Goal: Task Accomplishment & Management: Manage account settings

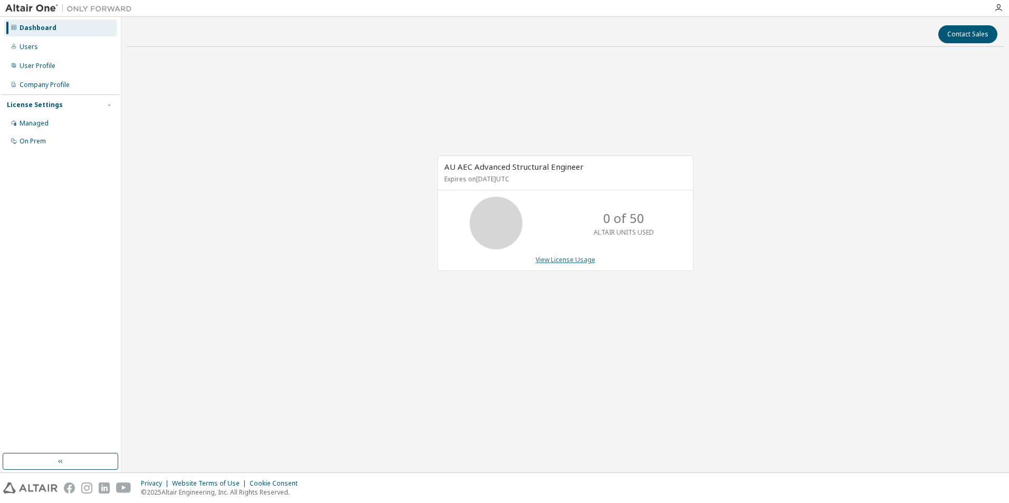
click at [564, 263] on link "View License Usage" at bounding box center [565, 259] width 60 height 9
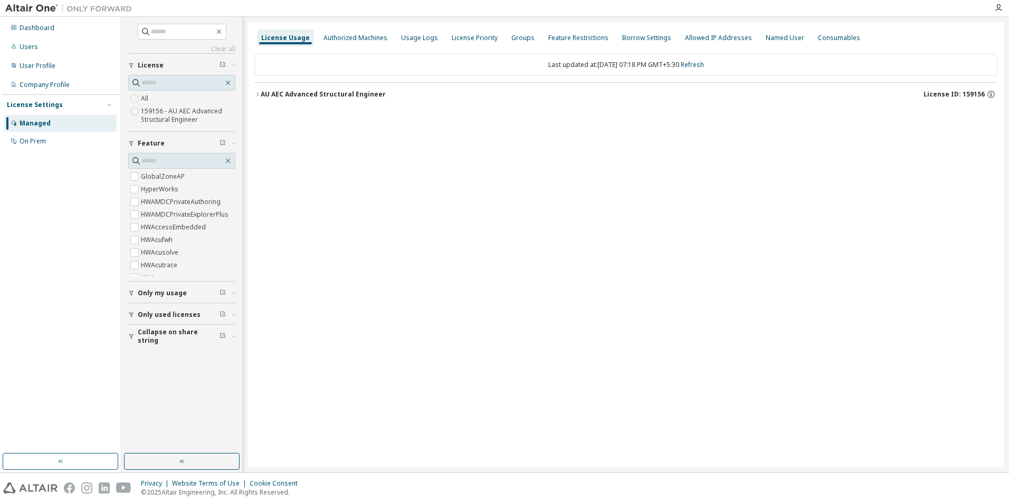
click at [165, 119] on label "159156 - AU AEC Advanced Structural Engineer" at bounding box center [188, 115] width 94 height 21
click at [258, 91] on button "AU AEC Advanced Structural Engineer License ID: 159156" at bounding box center [625, 94] width 743 height 23
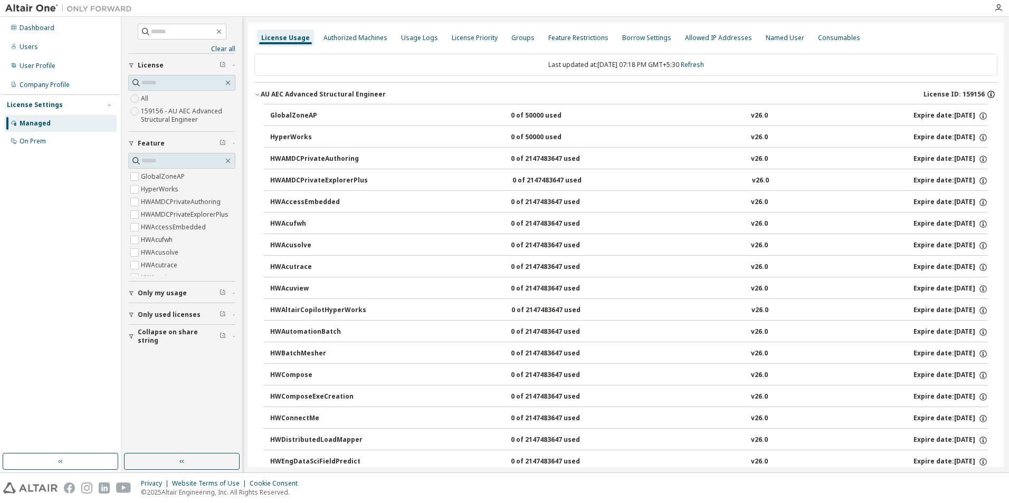
click at [987, 96] on icon "button" at bounding box center [990, 94] width 9 height 9
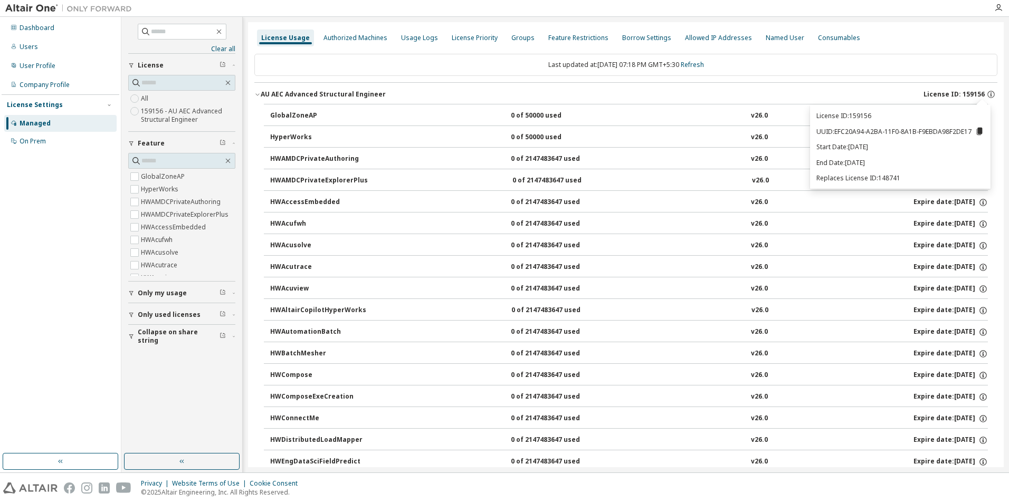
click at [977, 131] on icon at bounding box center [979, 131] width 6 height 7
click at [821, 255] on button "HWAcusolve 0 of 2147483647 used v26.0 Expire date: 2025-10-21" at bounding box center [628, 245] width 717 height 23
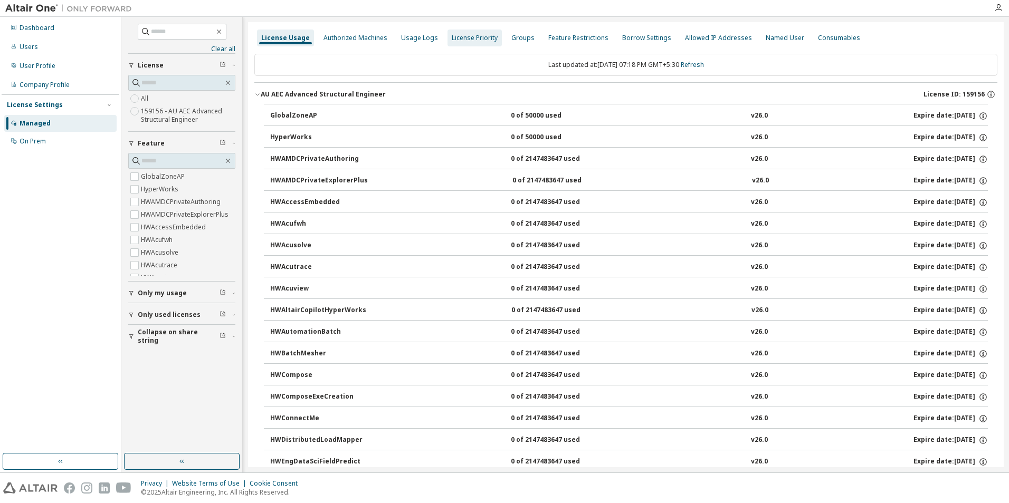
click at [330, 39] on div "Authorized Machines" at bounding box center [355, 38] width 64 height 8
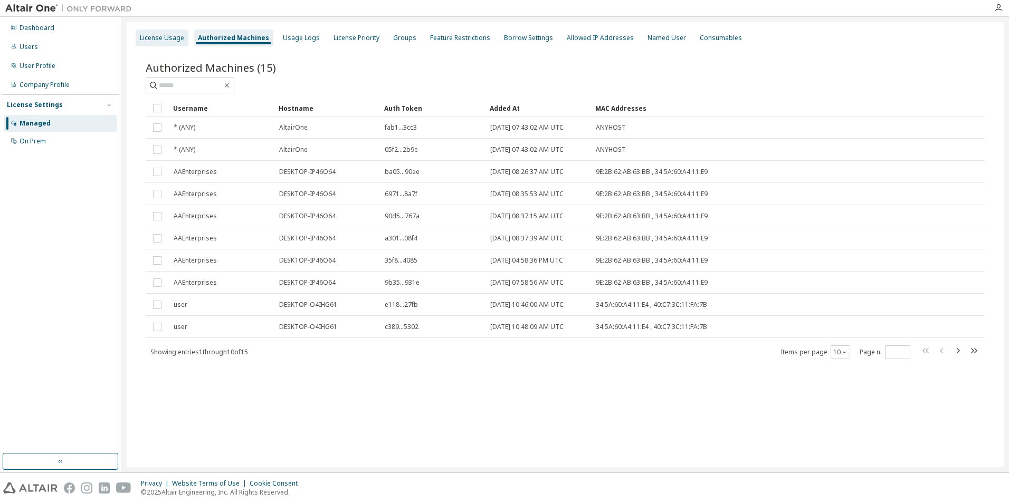
click at [181, 46] on div "License Usage" at bounding box center [162, 38] width 53 height 17
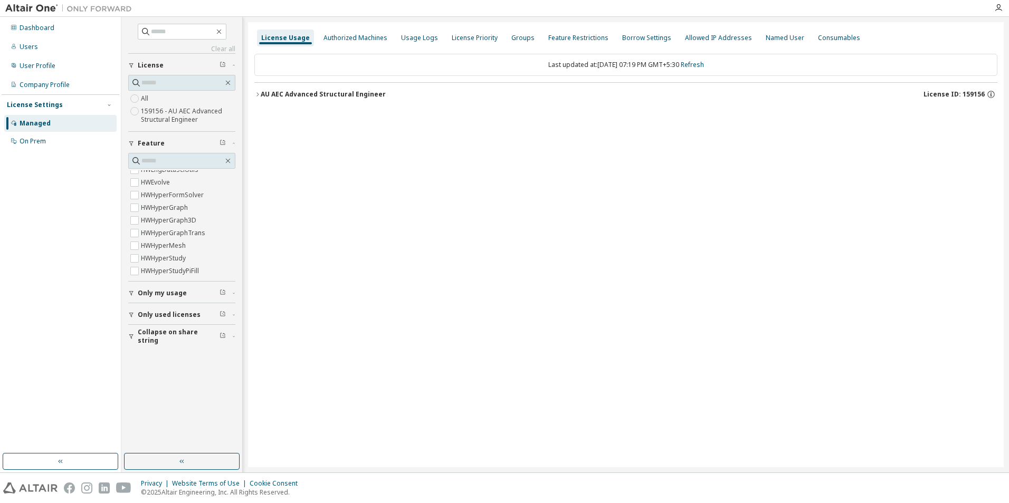
scroll to position [321, 0]
click at [189, 221] on span "HWHyperMesh" at bounding box center [181, 223] width 107 height 13
click at [141, 224] on label "HWHyperMesh" at bounding box center [164, 223] width 47 height 13
click at [259, 97] on icon "button" at bounding box center [257, 94] width 6 height 6
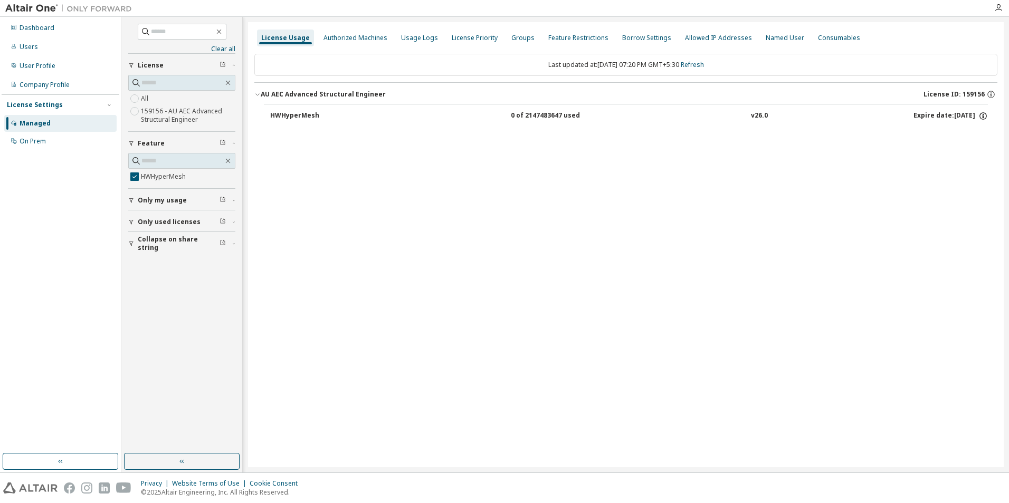
click at [983, 116] on icon "button" at bounding box center [983, 117] width 2 height 3
drag, startPoint x: 976, startPoint y: 152, endPoint x: 984, endPoint y: 151, distance: 8.5
click at [984, 151] on div "Options: NONE Borrow Limits: 336" at bounding box center [956, 142] width 61 height 31
drag, startPoint x: 984, startPoint y: 151, endPoint x: 974, endPoint y: 161, distance: 14.6
click at [974, 161] on div "License Usage Authorized Machines Usage Logs License Priority Groups Feature Re…" at bounding box center [625, 244] width 755 height 445
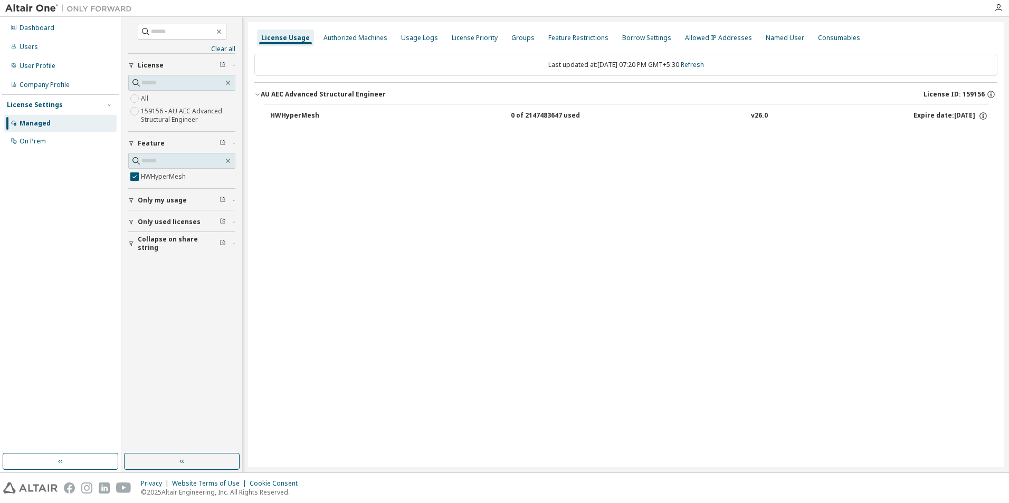
drag, startPoint x: 514, startPoint y: 115, endPoint x: 590, endPoint y: 125, distance: 76.6
click at [589, 123] on button "HWHyperMesh 0 of 2147483647 used v26.0 Expire date: 2025-10-21" at bounding box center [628, 115] width 717 height 23
click at [537, 114] on div "0 of 2147483647 used" at bounding box center [558, 115] width 95 height 9
click at [294, 111] on div "HWHyperMesh" at bounding box center [317, 115] width 95 height 9
drag, startPoint x: 57, startPoint y: 145, endPoint x: 63, endPoint y: 145, distance: 6.3
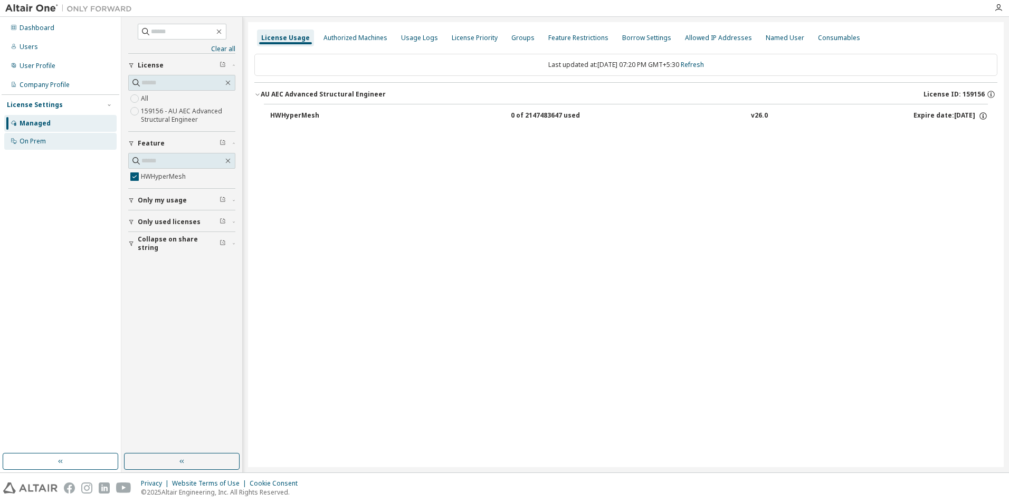
click at [59, 145] on div "On Prem" at bounding box center [60, 141] width 112 height 17
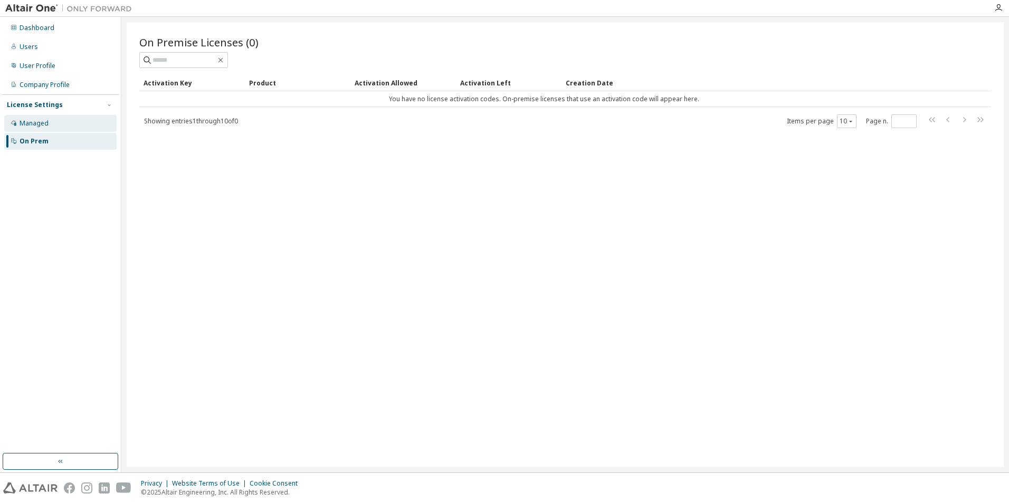
click at [29, 121] on div "Managed" at bounding box center [34, 123] width 29 height 8
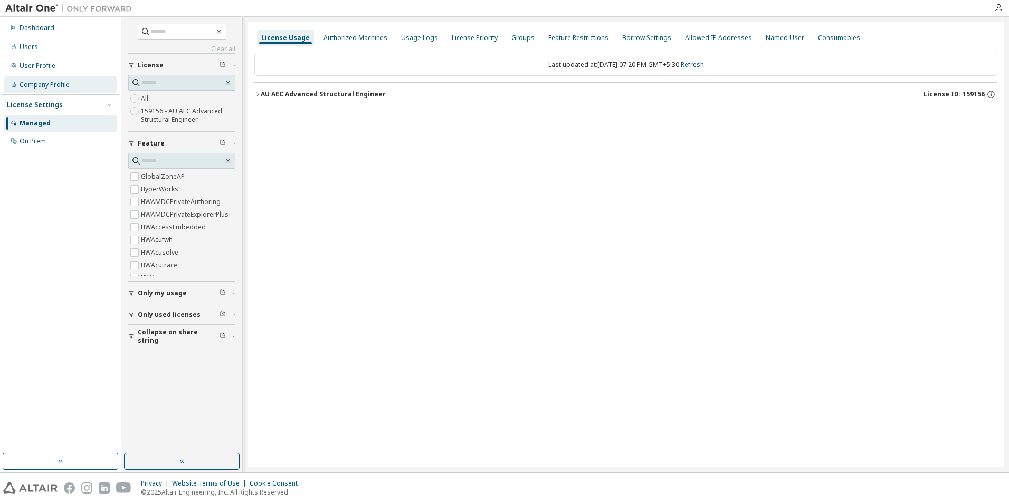
click at [51, 84] on div "Company Profile" at bounding box center [45, 85] width 50 height 8
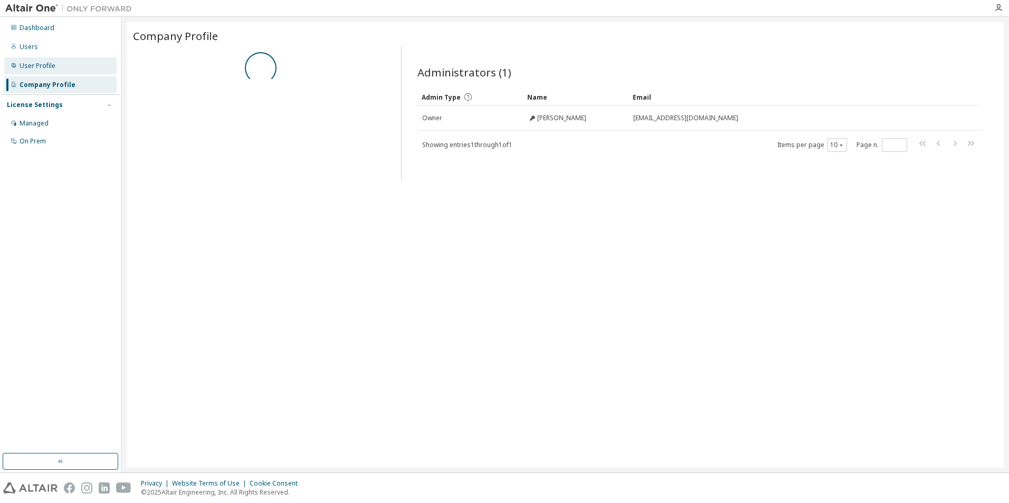
click at [52, 69] on div "User Profile" at bounding box center [38, 66] width 36 height 8
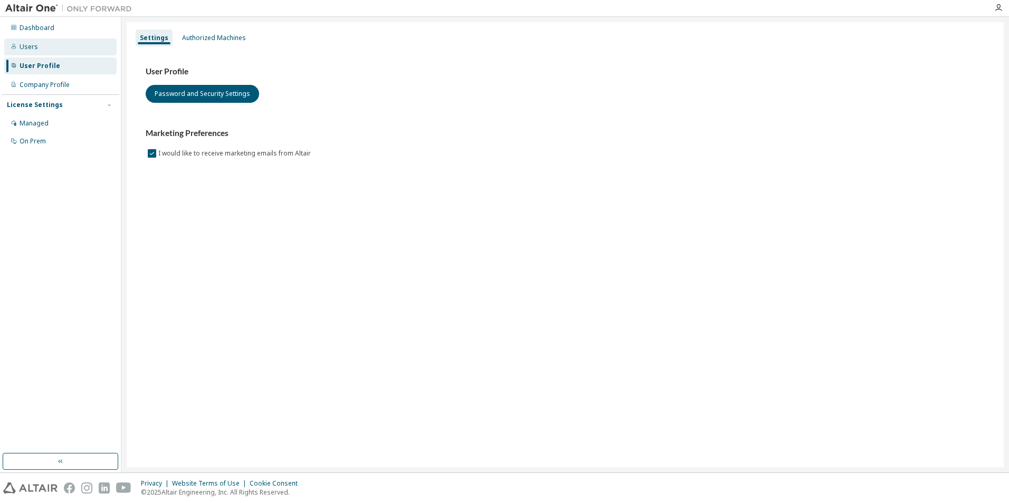
click at [54, 54] on div "Users" at bounding box center [60, 47] width 112 height 17
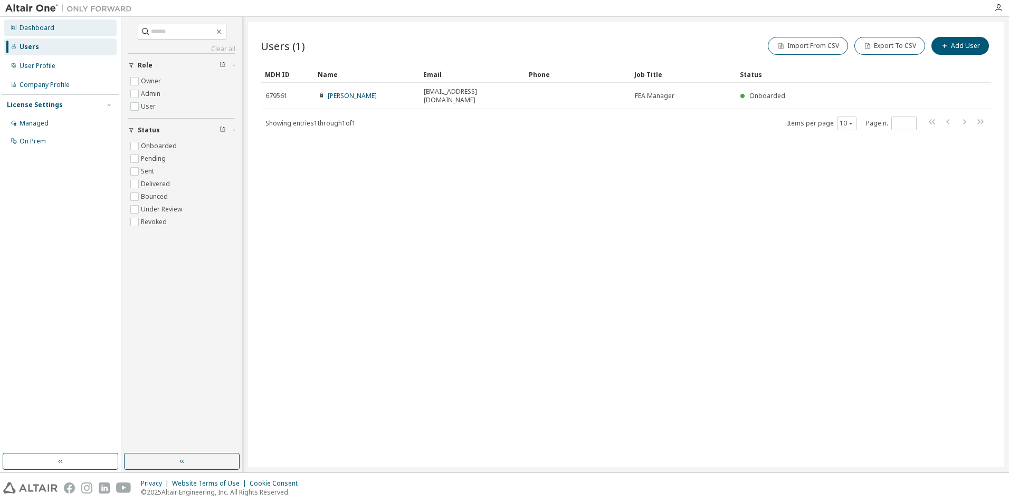
click at [52, 31] on div "Dashboard" at bounding box center [37, 28] width 35 height 8
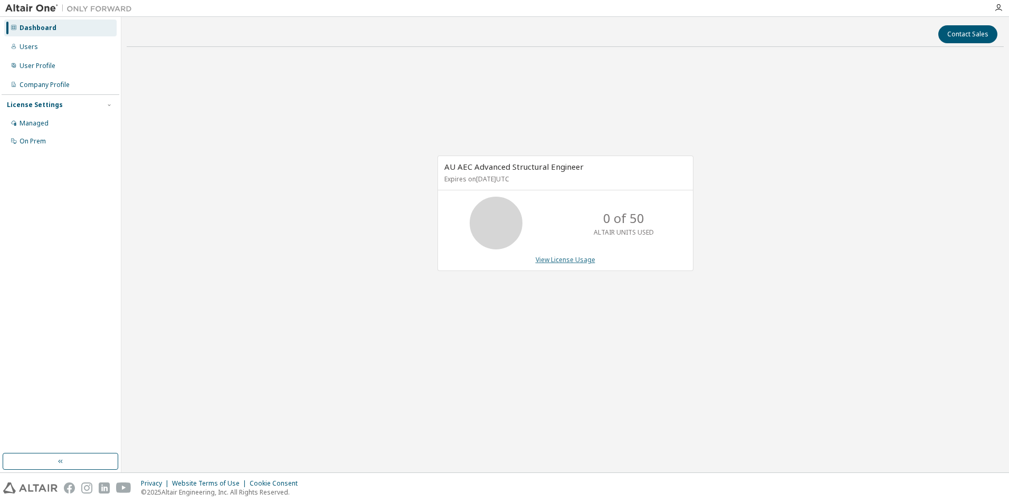
click at [553, 261] on link "View License Usage" at bounding box center [565, 259] width 60 height 9
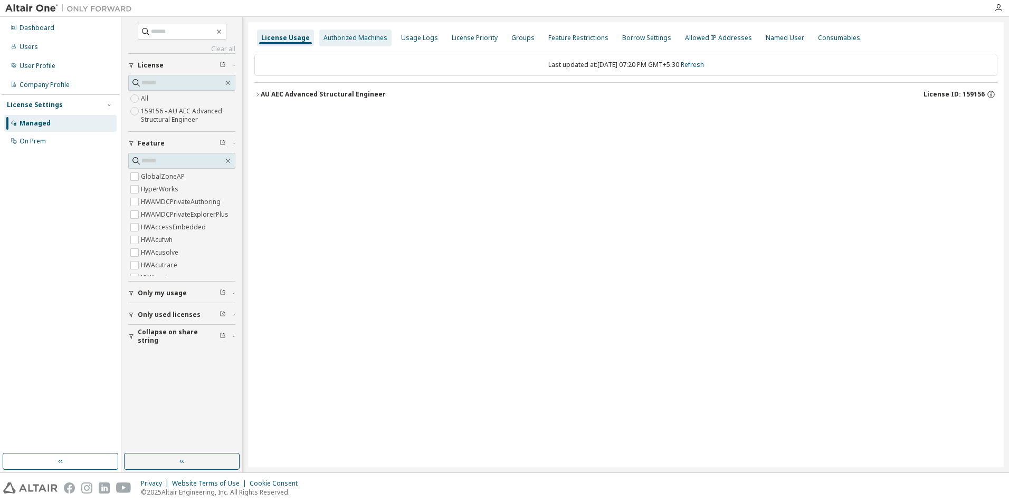
click at [336, 41] on div "Authorized Machines" at bounding box center [355, 38] width 64 height 8
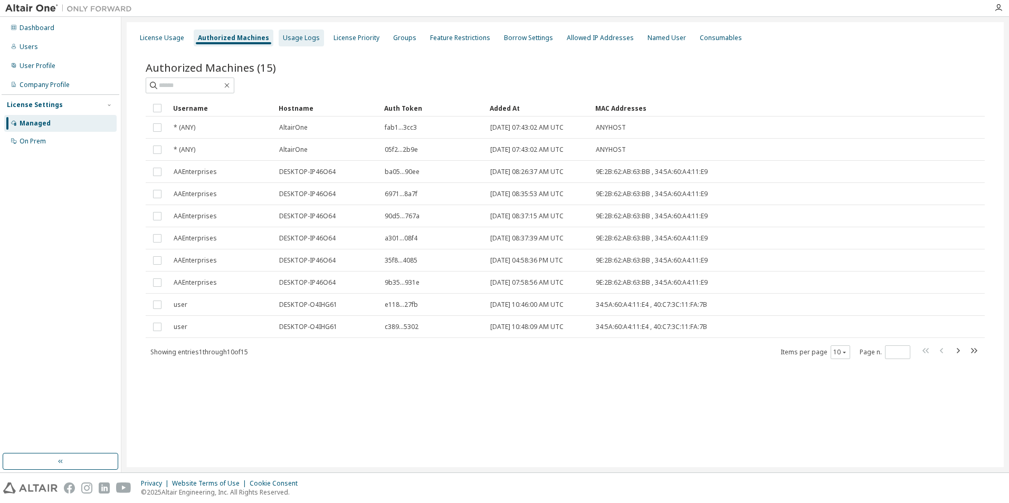
click at [296, 42] on div "Usage Logs" at bounding box center [301, 38] width 45 height 17
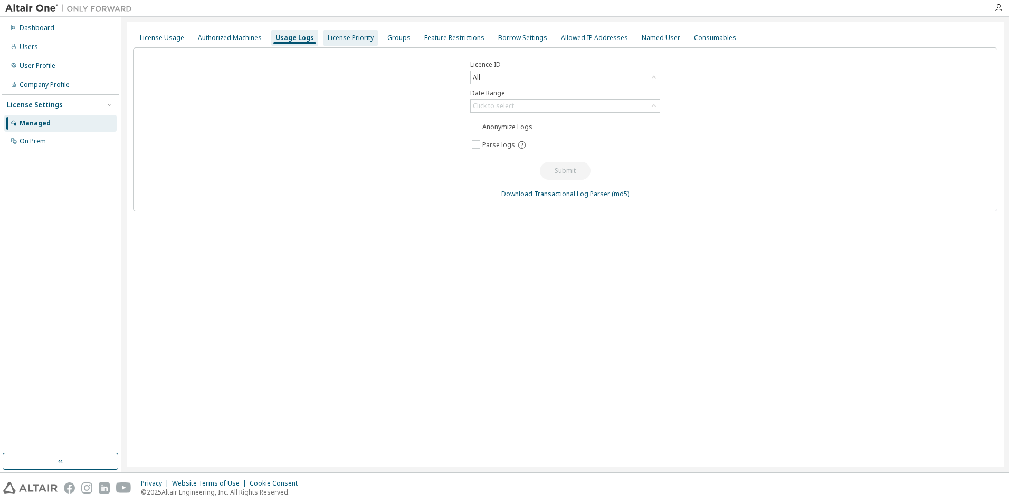
click at [344, 39] on div "License Priority" at bounding box center [351, 38] width 46 height 8
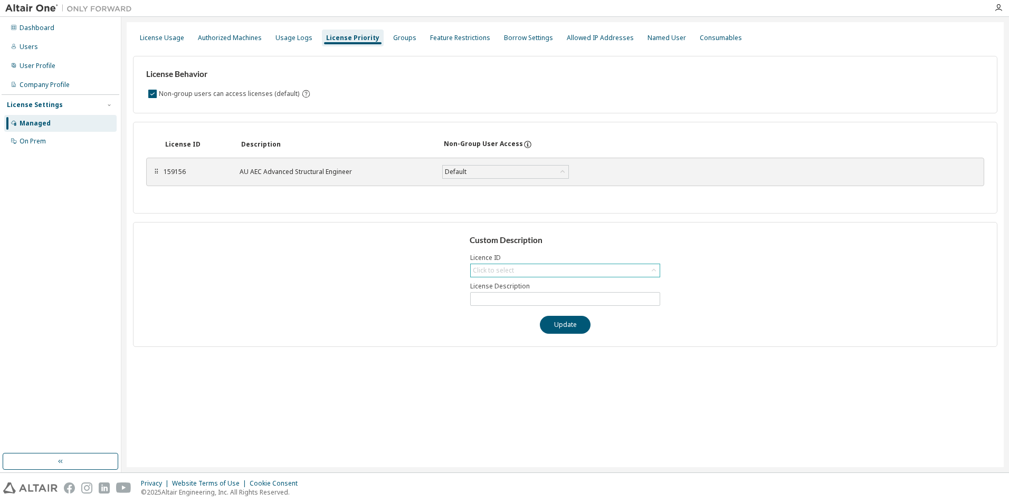
click at [554, 270] on div "Click to select" at bounding box center [565, 270] width 189 height 13
click at [556, 300] on li "159156 - AU AEC Advanced Structural Engineer" at bounding box center [564, 300] width 187 height 14
type input "**********"
click at [508, 168] on div "Default" at bounding box center [506, 172] width 126 height 13
click at [526, 145] on icon at bounding box center [527, 145] width 2 height 3
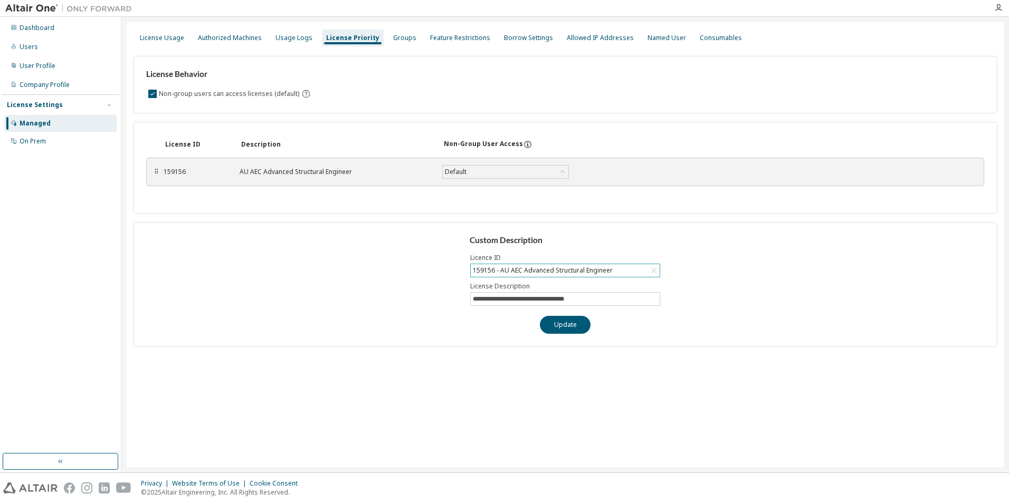
drag, startPoint x: 439, startPoint y: 23, endPoint x: 439, endPoint y: 28, distance: 5.8
click at [439, 25] on div "**********" at bounding box center [565, 244] width 877 height 445
click at [439, 41] on div "Feature Restrictions" at bounding box center [460, 38] width 60 height 8
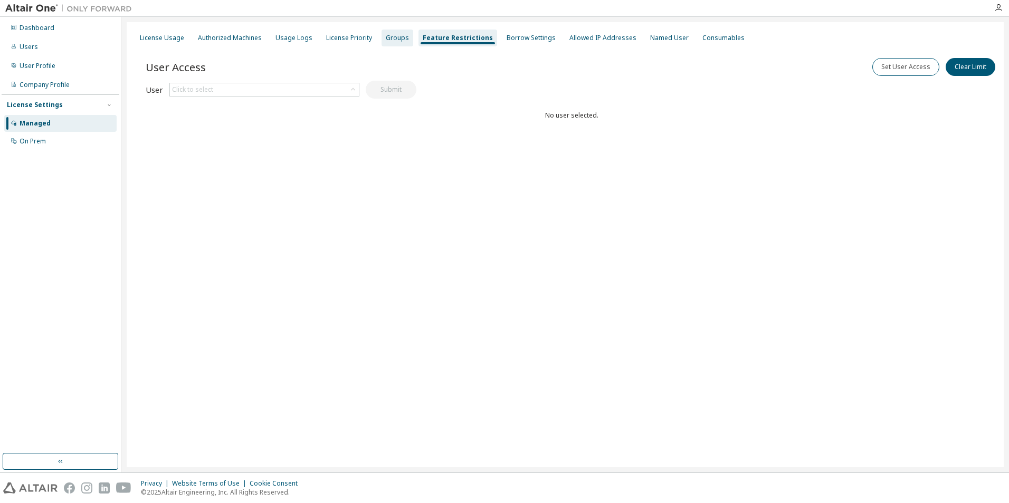
click at [394, 42] on div "Groups" at bounding box center [397, 38] width 23 height 8
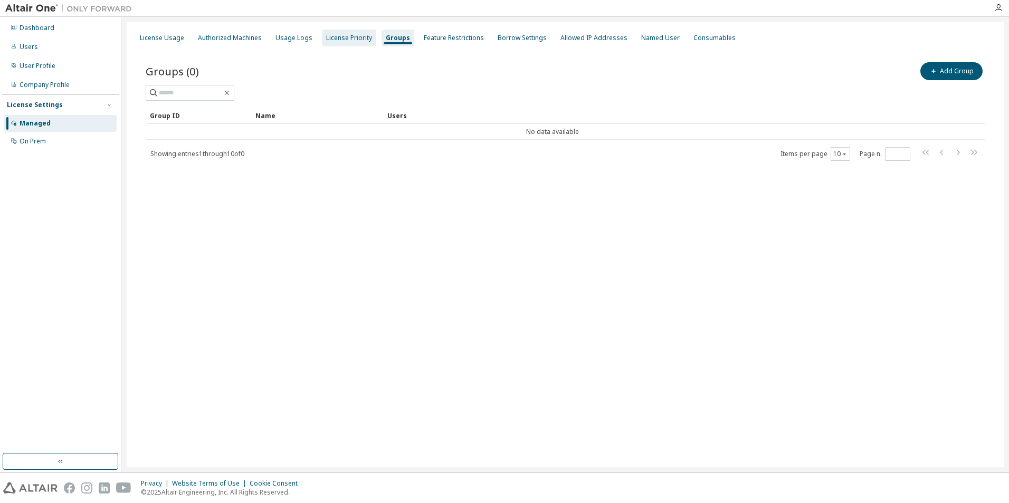
click at [357, 43] on div "License Priority" at bounding box center [349, 38] width 54 height 17
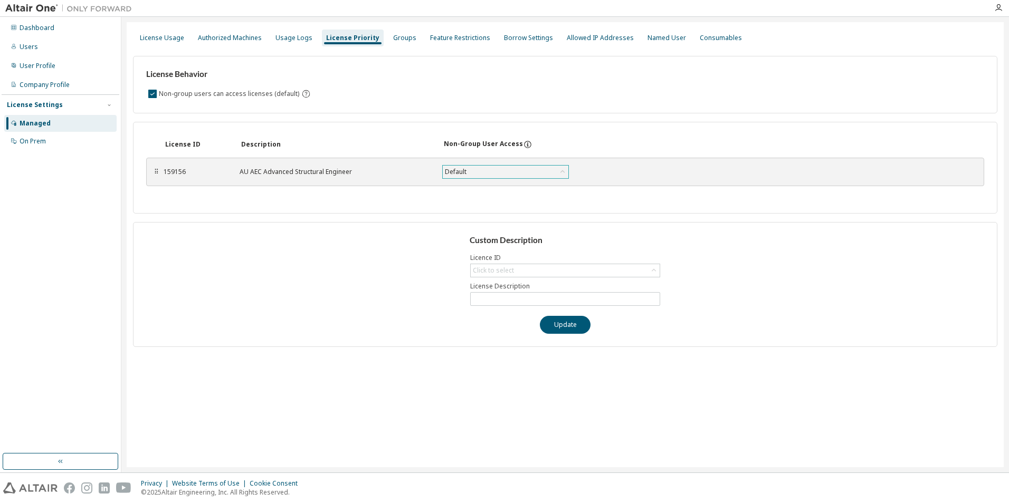
click at [458, 171] on div "Default" at bounding box center [455, 172] width 25 height 12
click at [381, 208] on div "License ID Description Non-Group User Access ⠿ 159156 AU AEC Advanced Structura…" at bounding box center [565, 168] width 864 height 92
click at [504, 175] on div "Default" at bounding box center [506, 172] width 126 height 13
click at [358, 191] on div "License ID Description Non-Group User Access ⠿ 159156 AU AEC Advanced Structura…" at bounding box center [565, 168] width 864 height 92
click at [287, 41] on div "Usage Logs" at bounding box center [293, 38] width 37 height 8
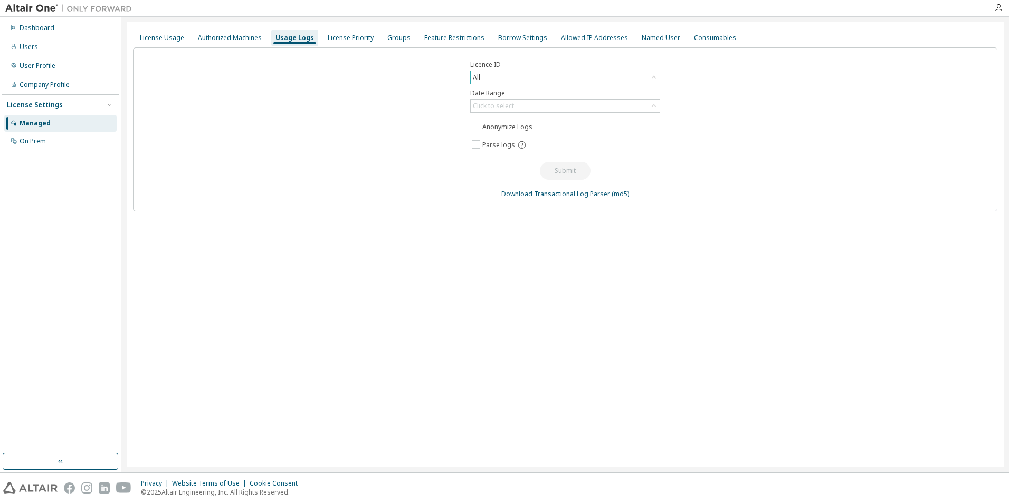
click at [630, 78] on div "All" at bounding box center [565, 77] width 189 height 13
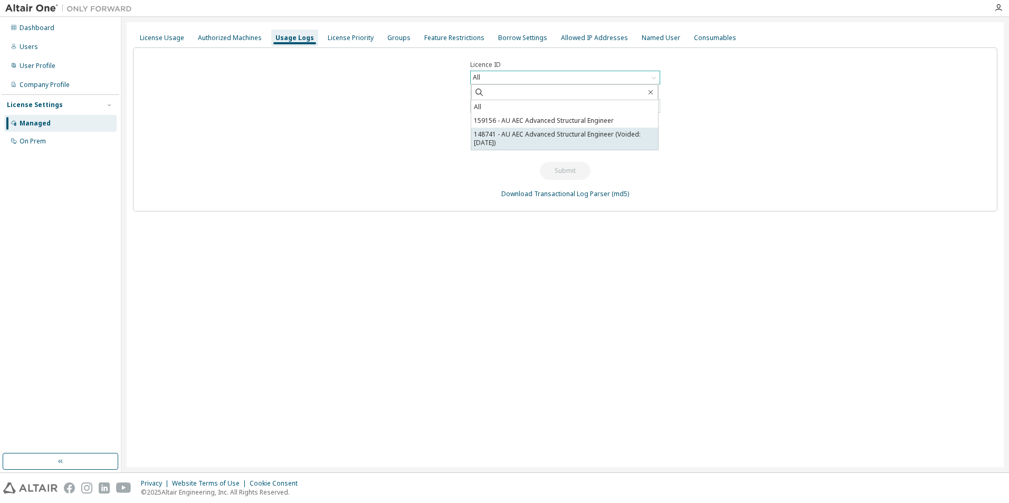
click at [615, 138] on li "148741 - AU AEC Advanced Structural Engineer (Voided: 2025-10-06)" at bounding box center [564, 139] width 187 height 22
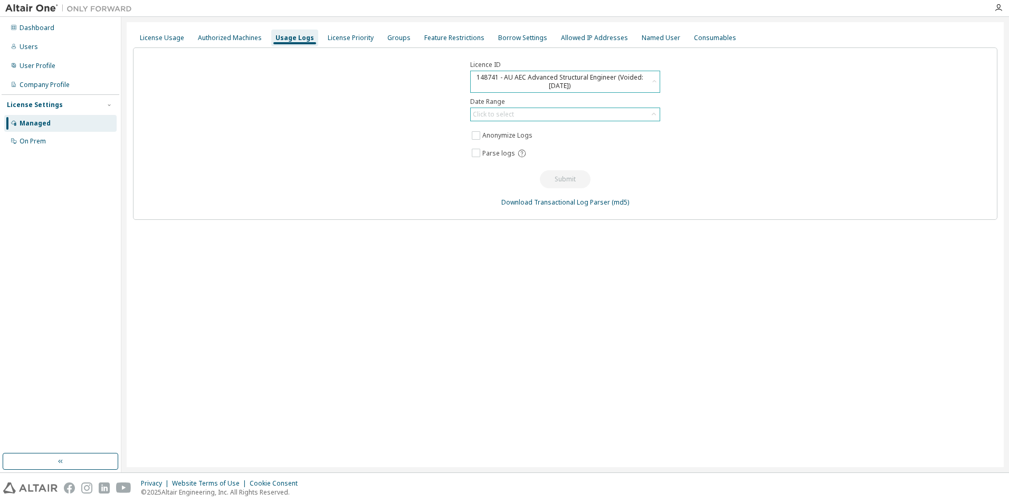
click at [627, 113] on div "Click to select" at bounding box center [565, 114] width 189 height 13
click at [611, 146] on li "Last 30 days" at bounding box center [564, 144] width 187 height 14
click at [601, 84] on div "148741 - AU AEC Advanced Structural Engineer (Voided: 2025-10-06)" at bounding box center [559, 82] width 177 height 20
click at [569, 132] on li "159156 - AU AEC Advanced Structural Engineer" at bounding box center [564, 129] width 187 height 14
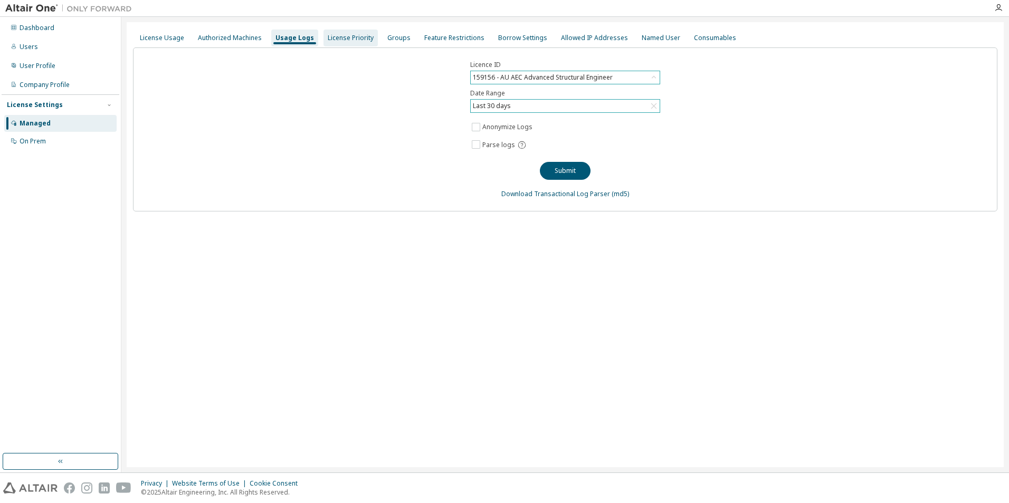
click at [348, 35] on div "License Priority" at bounding box center [351, 38] width 46 height 8
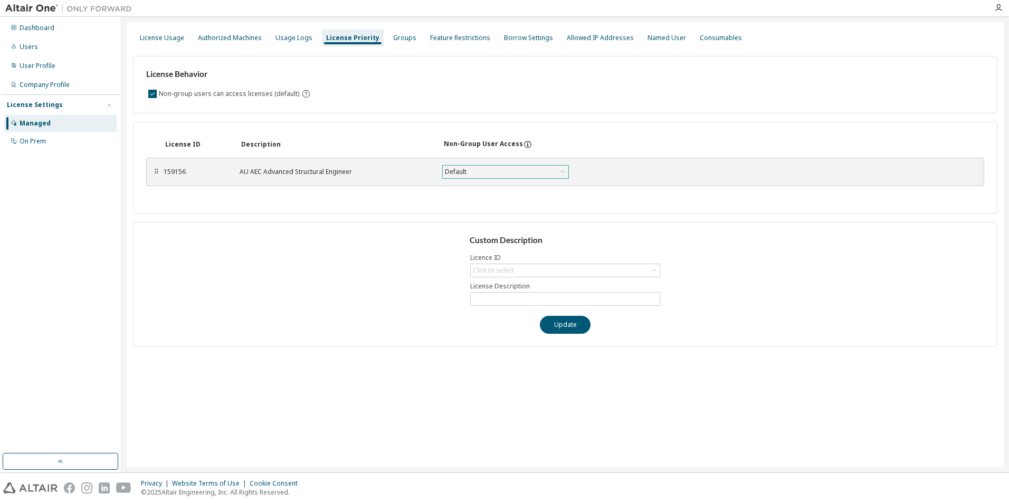
click at [492, 166] on div "Default" at bounding box center [506, 172] width 126 height 13
click at [289, 37] on div "Usage Logs" at bounding box center [293, 38] width 37 height 8
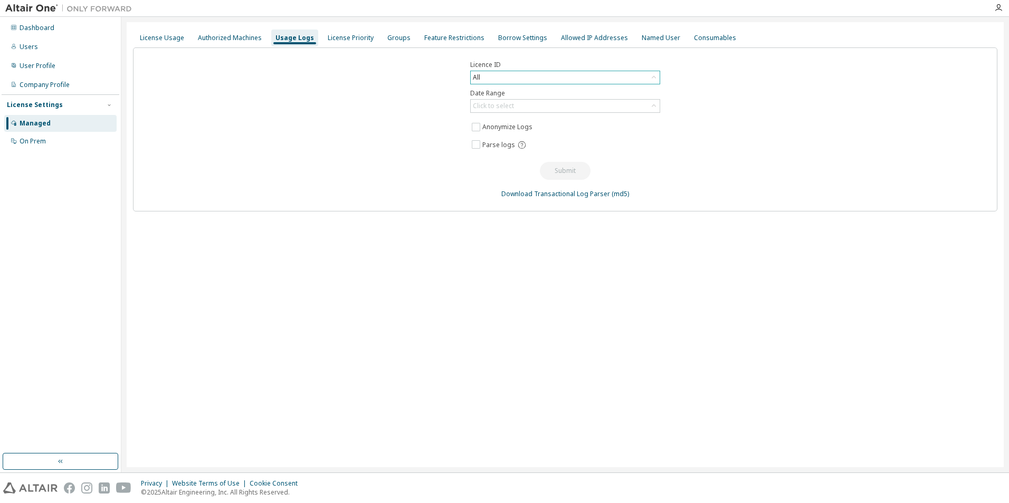
click at [500, 80] on div "All" at bounding box center [565, 77] width 189 height 13
click at [333, 35] on div "License Priority" at bounding box center [351, 38] width 46 height 8
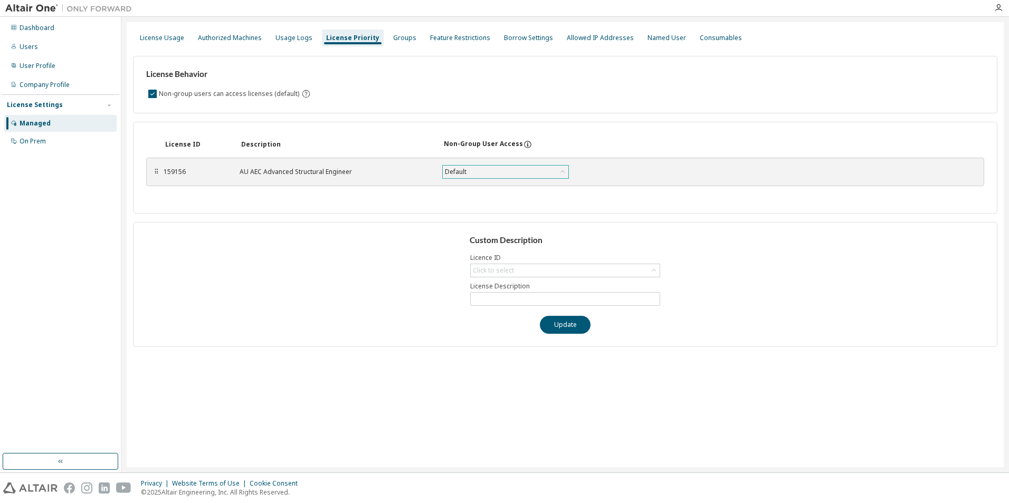
click at [452, 173] on div "Default" at bounding box center [455, 172] width 25 height 12
click at [395, 162] on div "159156 AU AEC Advanced Structural Engineer Default Default True False Save" at bounding box center [398, 171] width 468 height 19
click at [245, 36] on div "Authorized Machines" at bounding box center [230, 38] width 64 height 8
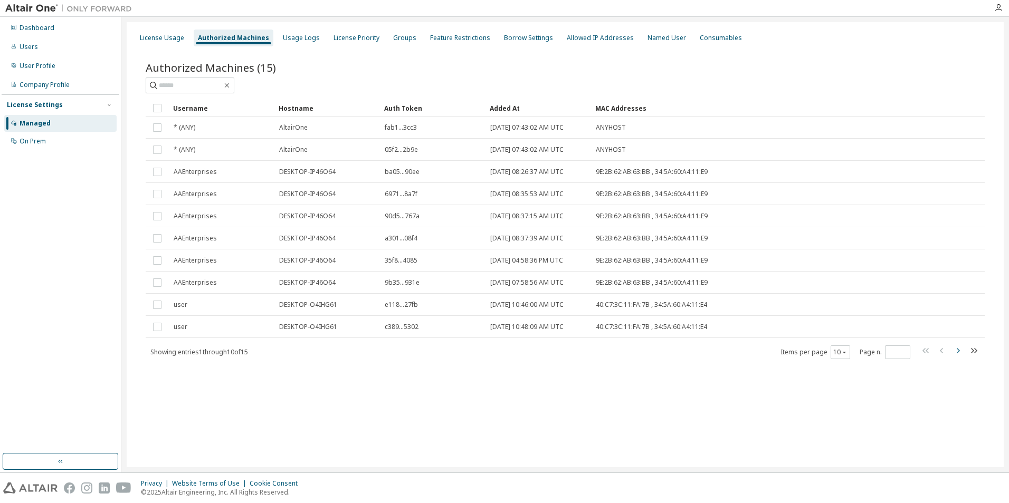
click at [955, 347] on icon "button" at bounding box center [957, 350] width 13 height 13
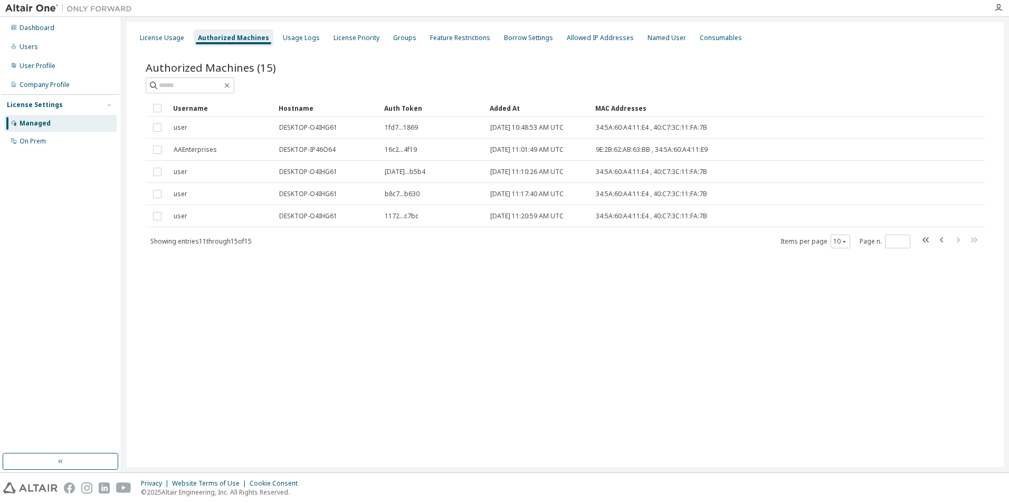
click at [938, 238] on icon "button" at bounding box center [941, 240] width 13 height 13
type input "*"
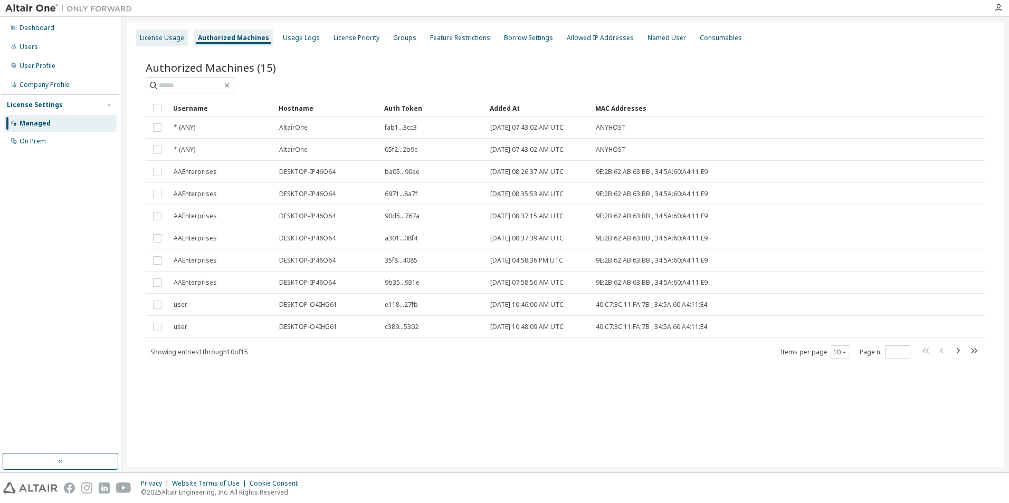
click at [167, 43] on div "License Usage" at bounding box center [162, 38] width 53 height 17
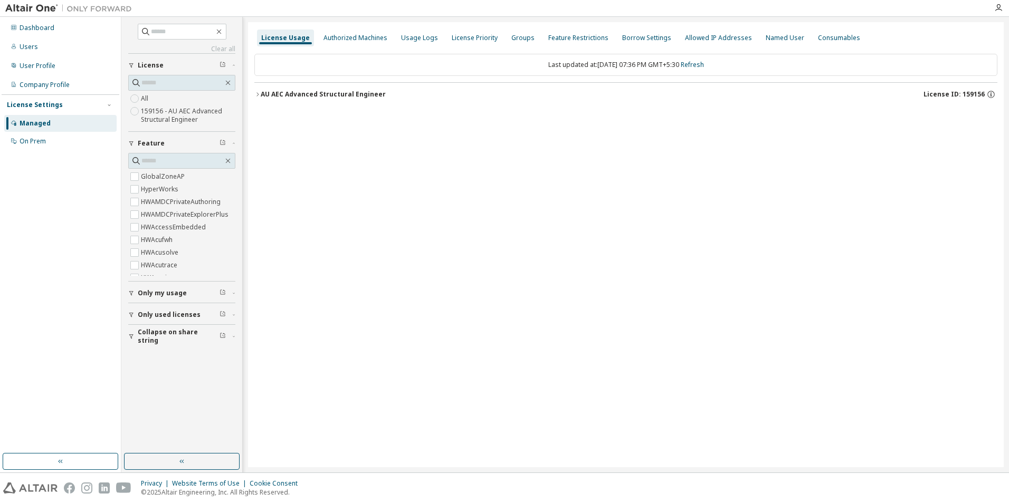
click at [260, 93] on icon "button" at bounding box center [257, 94] width 6 height 6
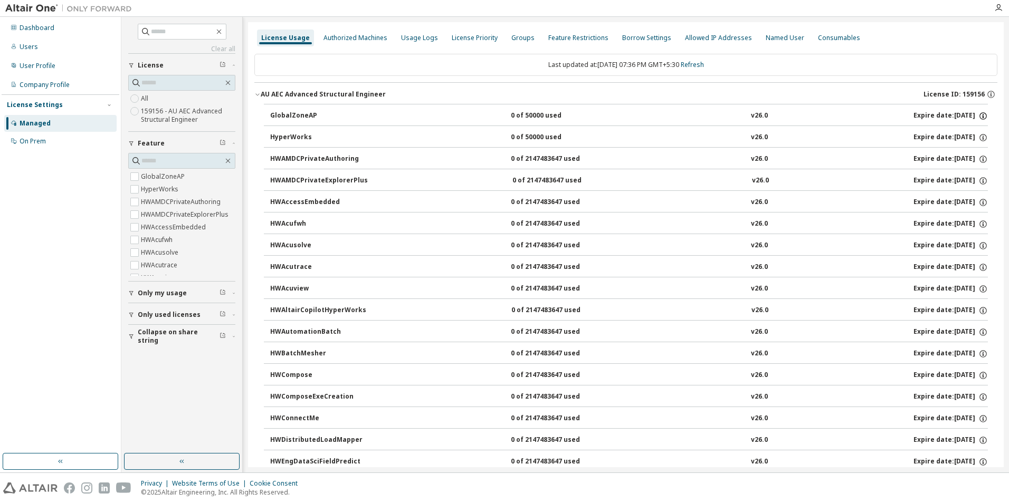
click at [978, 115] on icon "button" at bounding box center [982, 115] width 9 height 9
click at [647, 34] on div "Borrow Settings" at bounding box center [646, 38] width 49 height 8
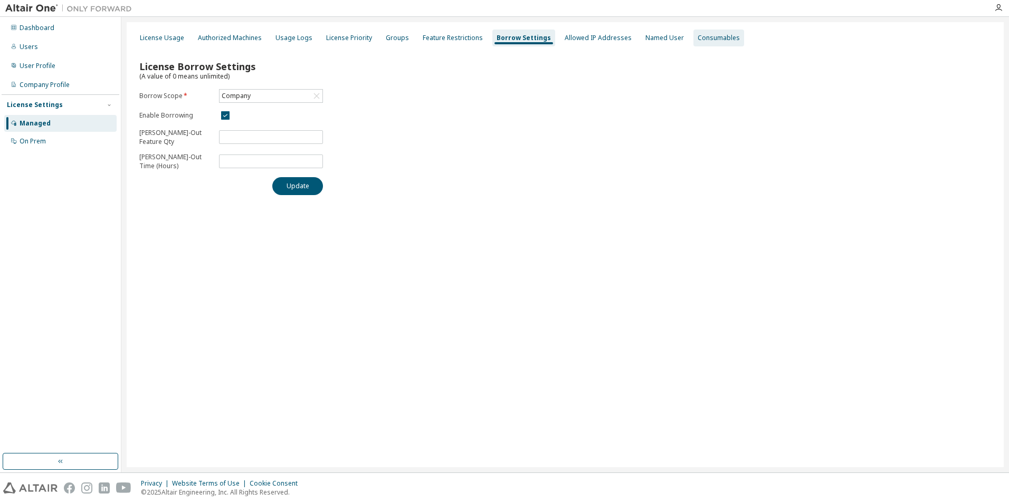
click at [697, 42] on div "Consumables" at bounding box center [718, 38] width 42 height 8
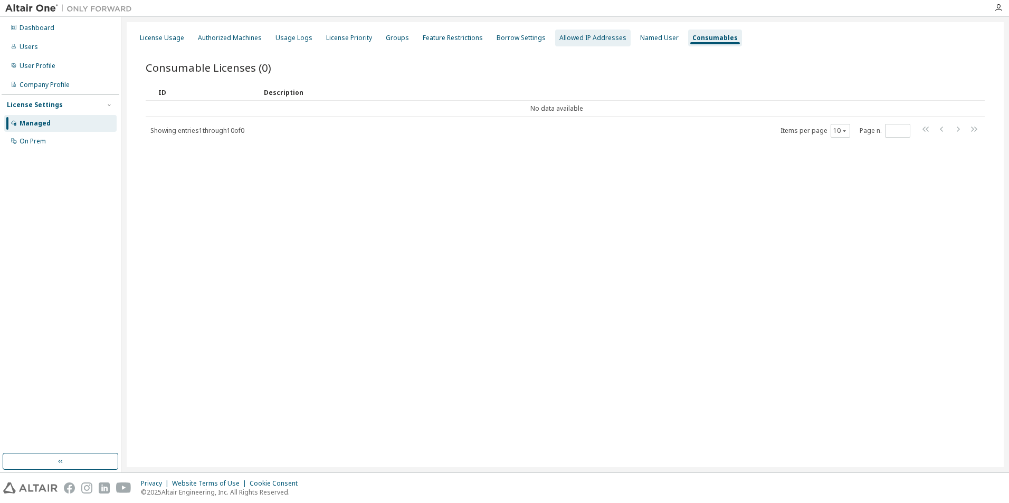
click at [579, 39] on div "Allowed IP Addresses" at bounding box center [592, 38] width 67 height 8
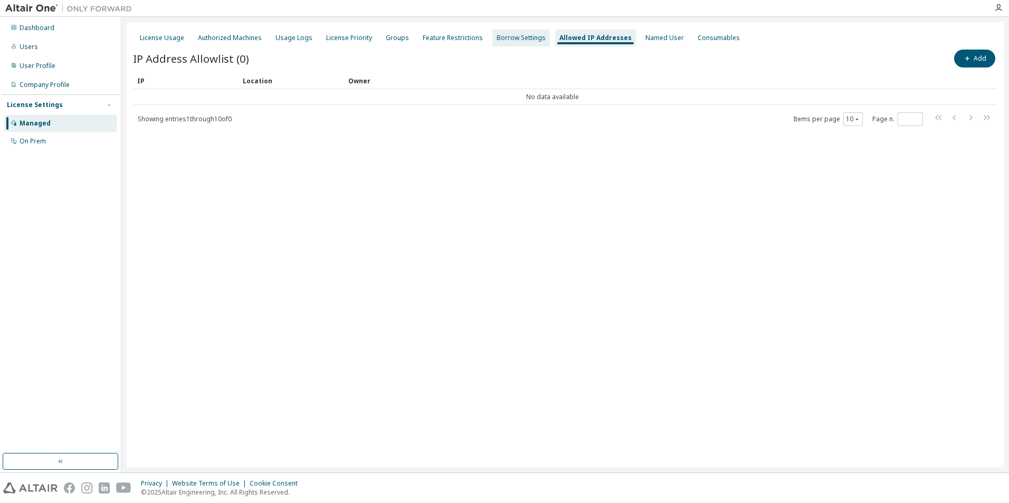
click at [526, 40] on div "Borrow Settings" at bounding box center [520, 38] width 49 height 8
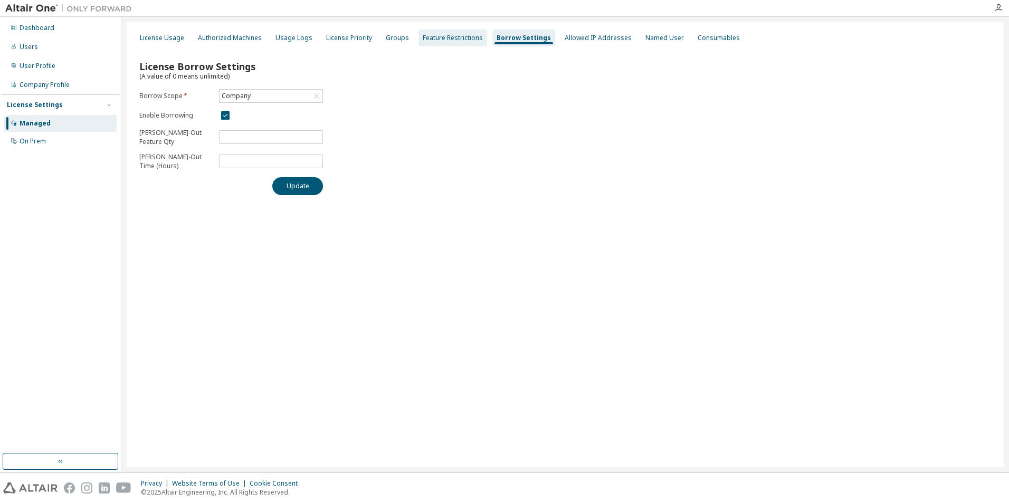
click at [445, 41] on div "Feature Restrictions" at bounding box center [453, 38] width 60 height 8
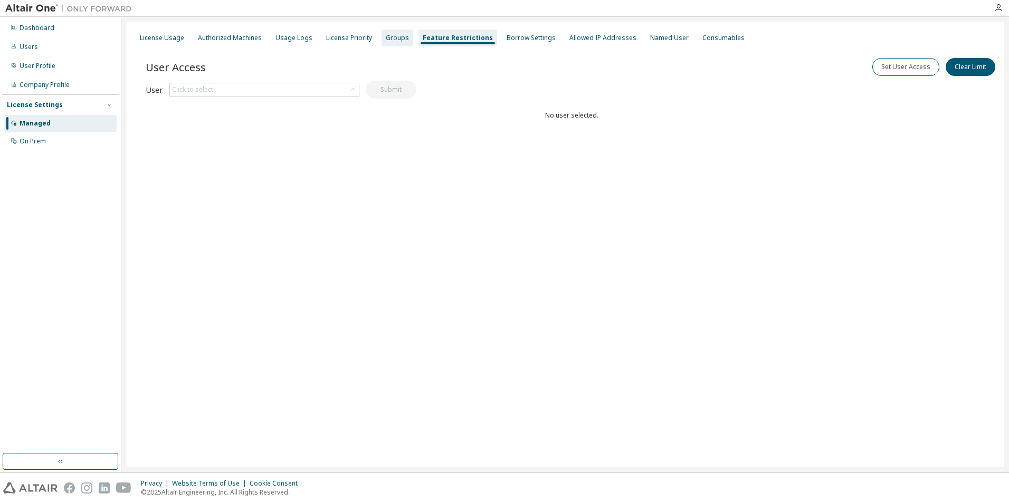
click at [381, 43] on div "Groups" at bounding box center [397, 38] width 32 height 17
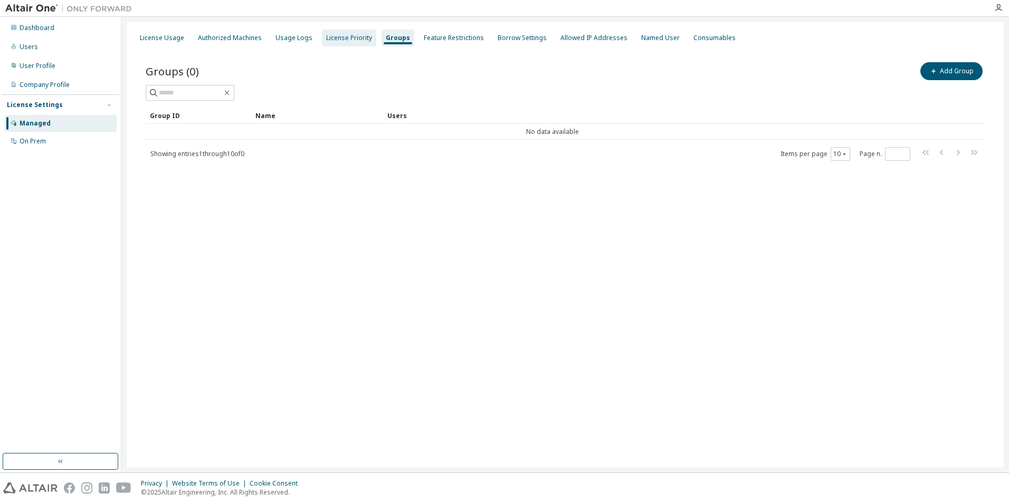
click at [358, 42] on div "License Priority" at bounding box center [349, 38] width 46 height 8
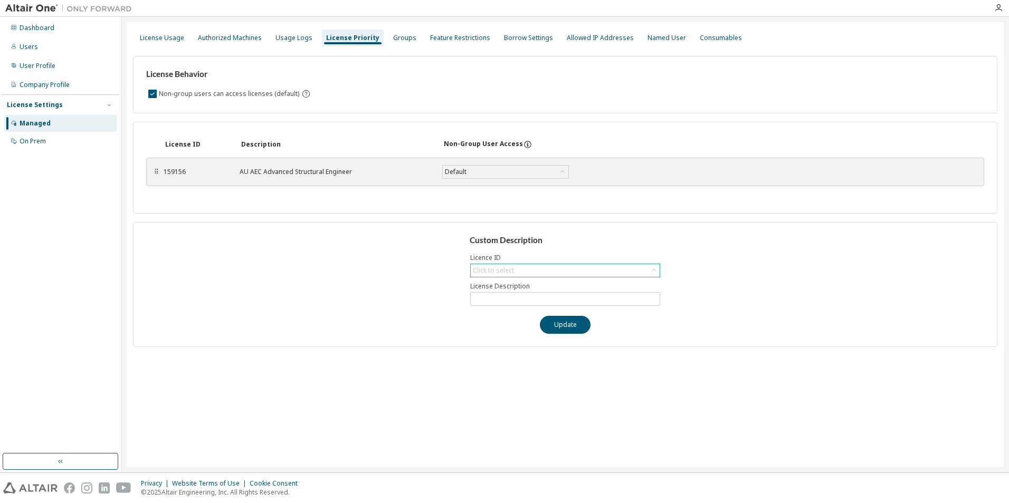
click at [532, 267] on div "Click to select" at bounding box center [565, 270] width 189 height 13
click at [540, 297] on li "159156 - AU AEC Advanced Structural Engineer" at bounding box center [564, 300] width 187 height 14
type input "**********"
click at [555, 321] on button "Update" at bounding box center [565, 325] width 51 height 18
click at [301, 39] on div "Usage Logs" at bounding box center [293, 38] width 37 height 8
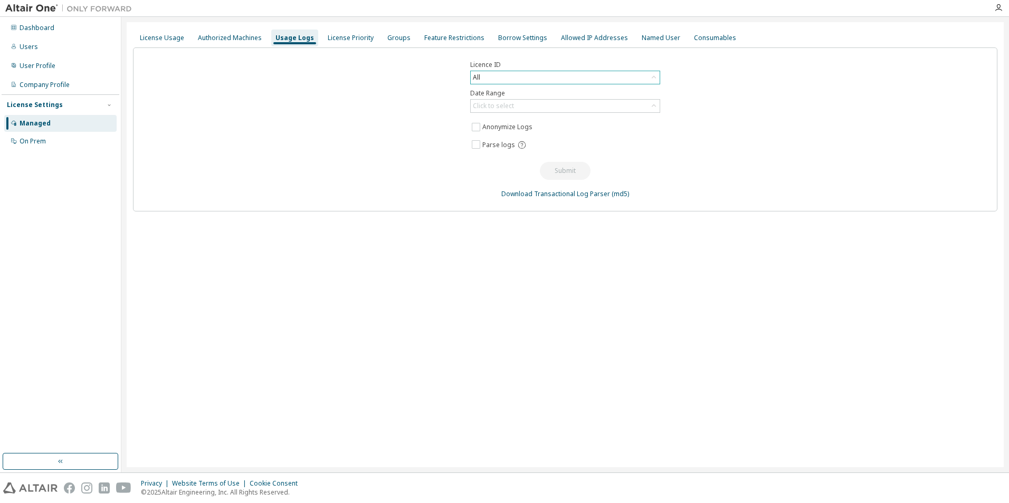
click at [483, 80] on div "All" at bounding box center [565, 77] width 189 height 13
click at [502, 123] on li "159156 - AU AEC Advanced Structural Engineer" at bounding box center [564, 121] width 187 height 14
click at [243, 39] on div "Authorized Machines" at bounding box center [230, 38] width 64 height 8
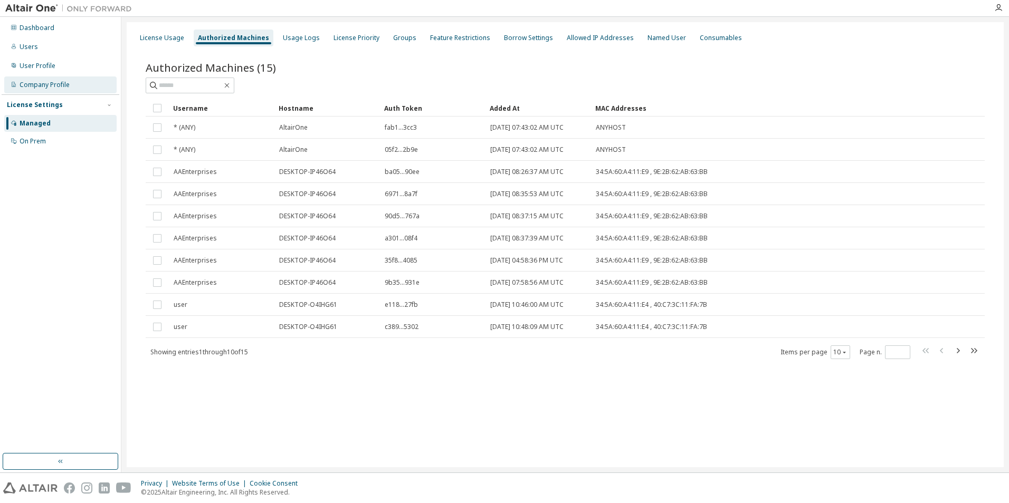
click at [58, 87] on div "Company Profile" at bounding box center [45, 85] width 50 height 8
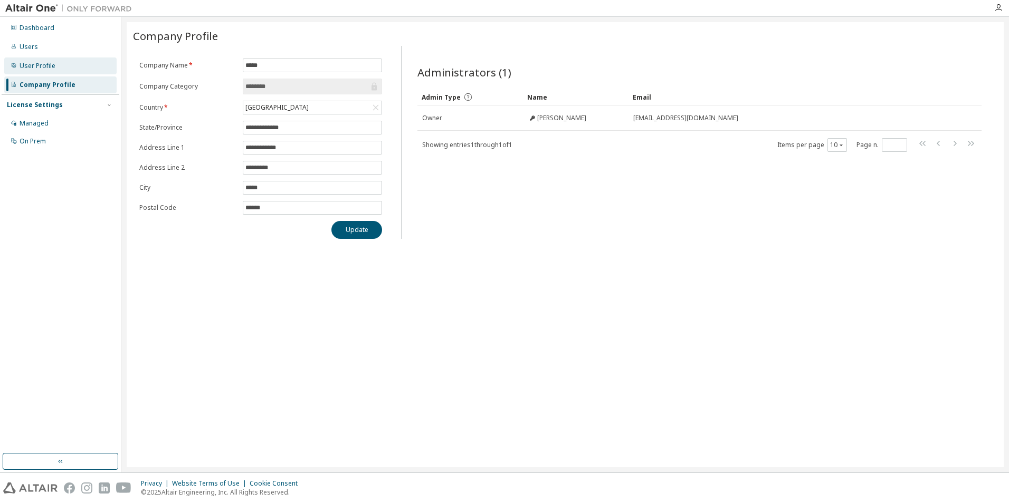
click at [64, 69] on div "User Profile" at bounding box center [60, 65] width 112 height 17
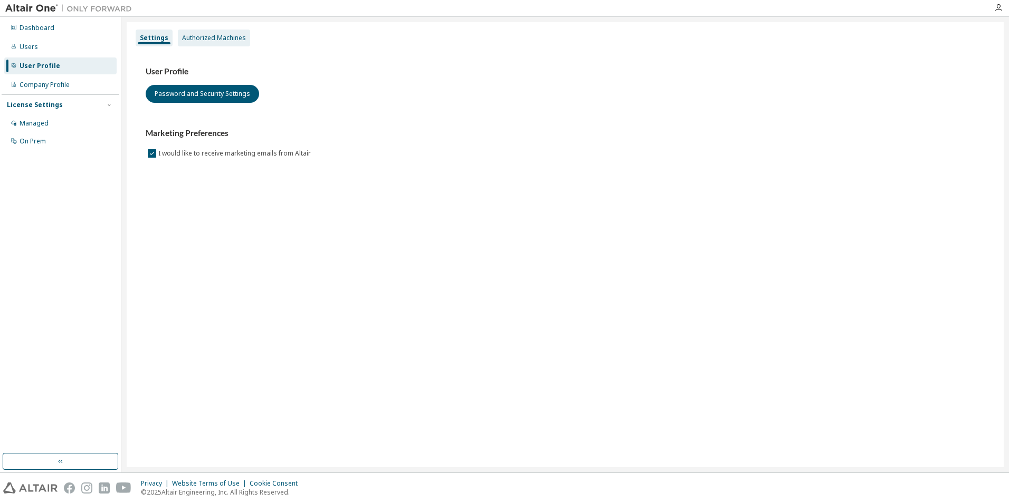
click at [201, 39] on div "Authorized Machines" at bounding box center [214, 38] width 64 height 8
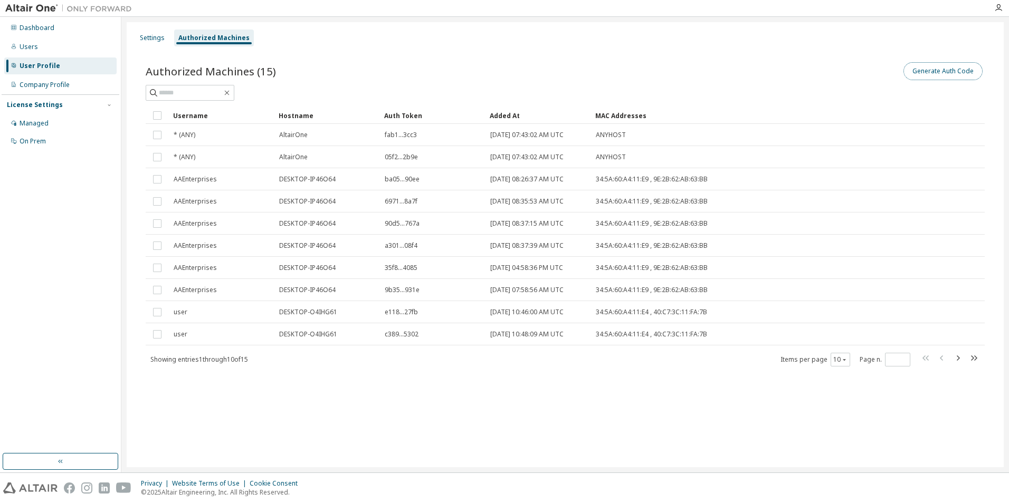
click at [928, 69] on button "Generate Auth Code" at bounding box center [942, 71] width 79 height 18
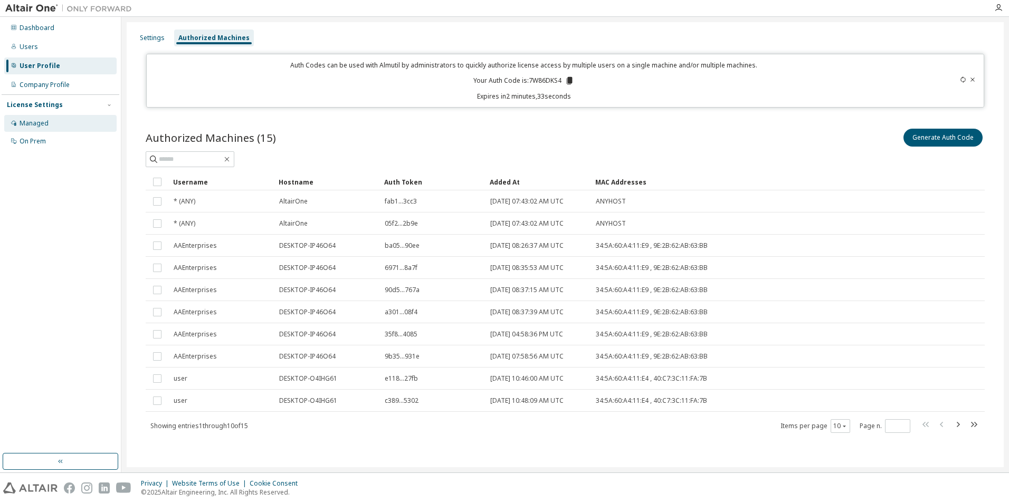
click at [53, 116] on div "Managed" at bounding box center [60, 123] width 112 height 17
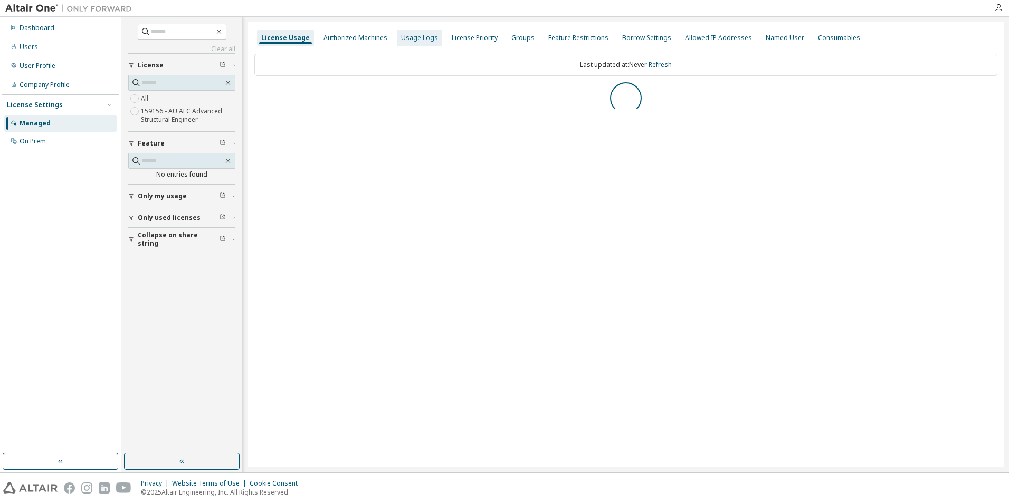
click at [418, 34] on div "Usage Logs" at bounding box center [419, 38] width 37 height 8
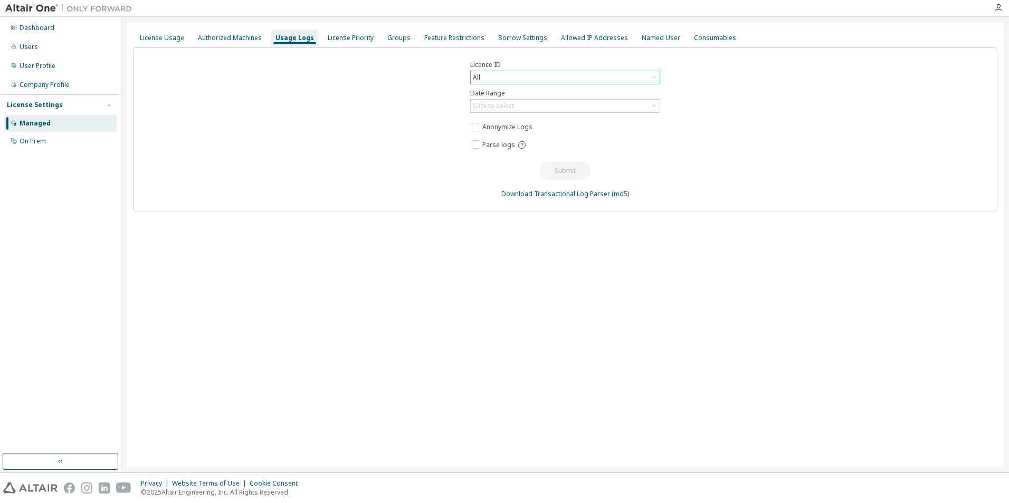
click at [519, 75] on div "All" at bounding box center [565, 77] width 189 height 13
